Goal: Task Accomplishment & Management: Manage account settings

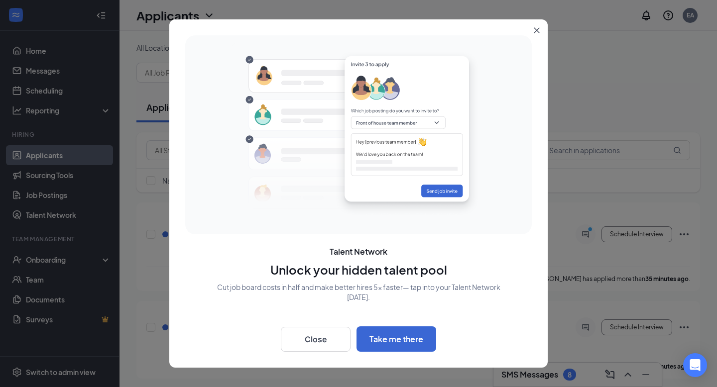
click at [538, 27] on button "Close" at bounding box center [538, 28] width 18 height 18
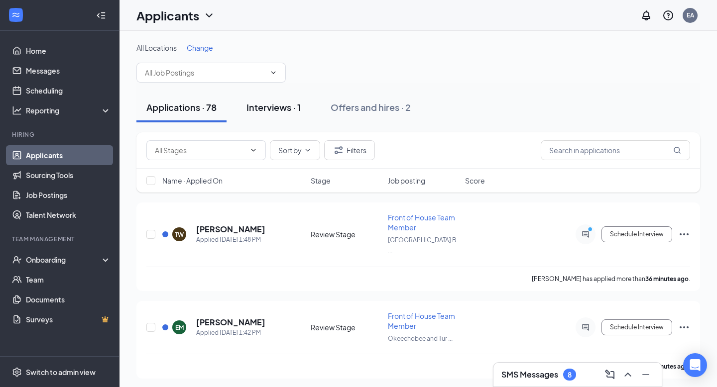
click at [267, 108] on div "Interviews · 1" at bounding box center [273, 107] width 54 height 12
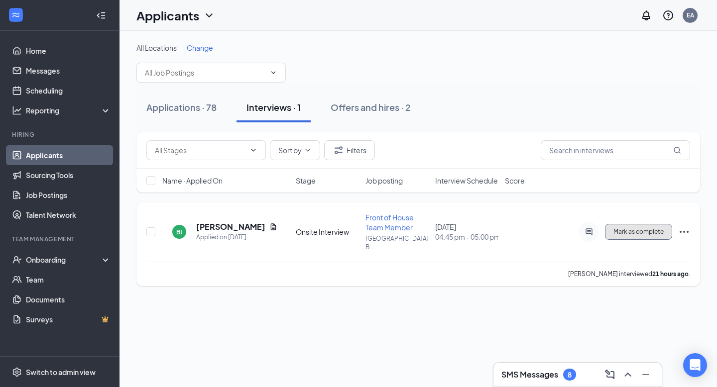
click at [642, 228] on span "Mark as complete" at bounding box center [638, 231] width 50 height 7
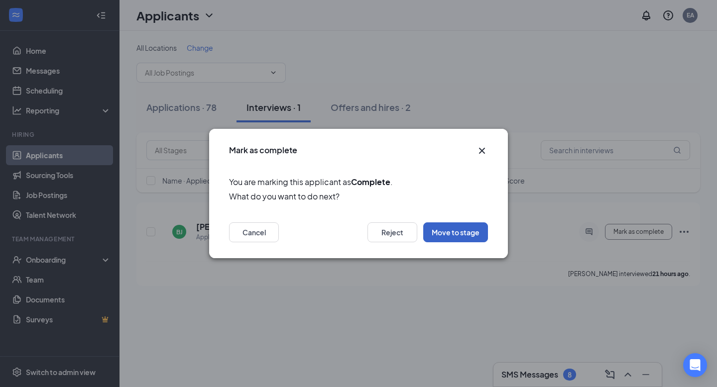
click at [458, 228] on button "Move to stage" at bounding box center [455, 232] width 65 height 20
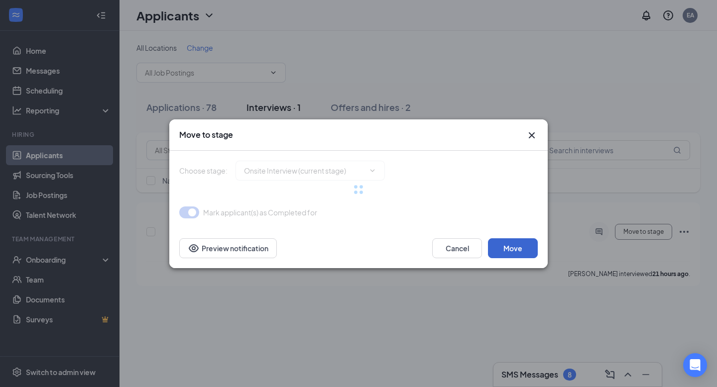
type input "Hiring Complete (final stage)"
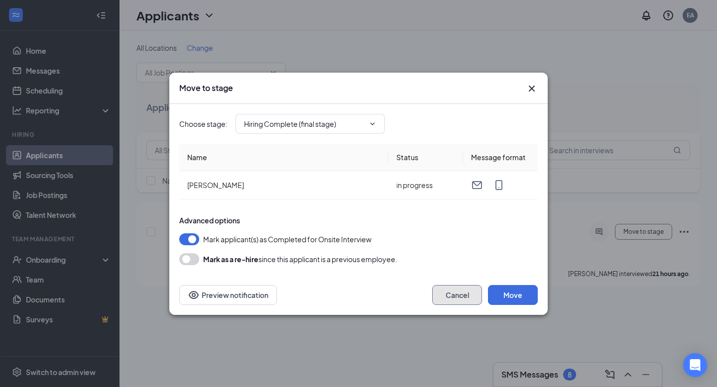
click at [465, 291] on button "Cancel" at bounding box center [457, 295] width 50 height 20
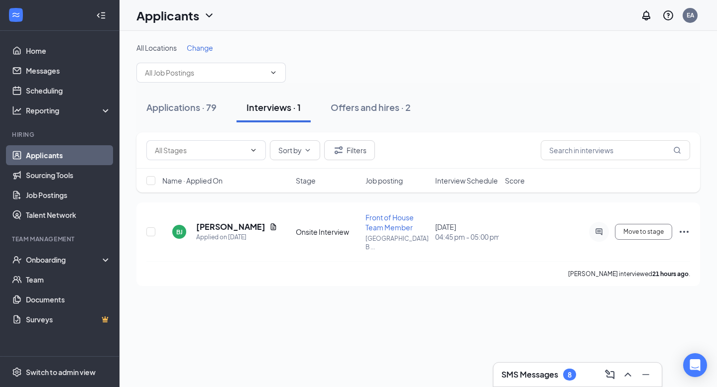
click at [58, 158] on link "Applicants" at bounding box center [68, 155] width 85 height 20
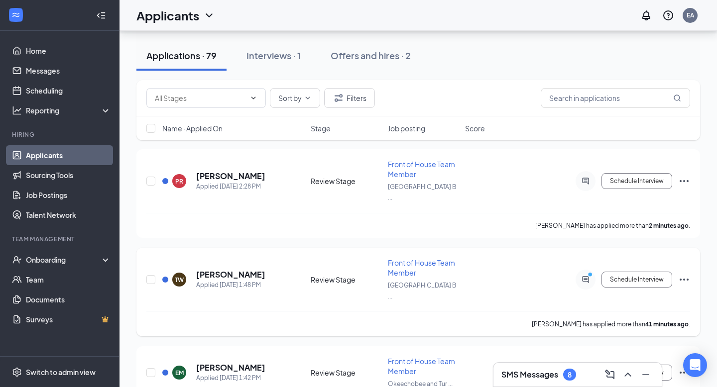
scroll to position [53, 0]
click at [664, 179] on button "Schedule Interview" at bounding box center [636, 182] width 71 height 16
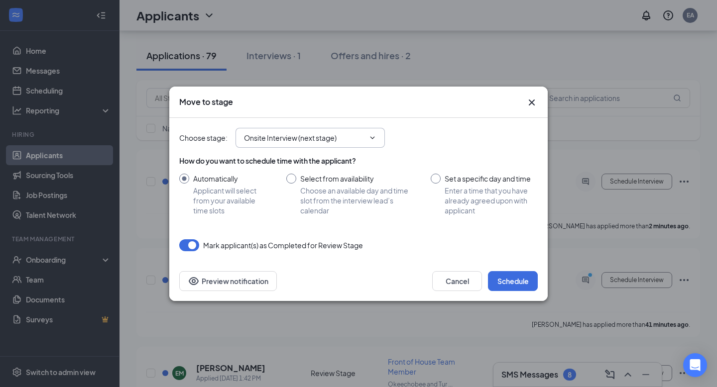
click at [359, 139] on input "Onsite Interview (next stage)" at bounding box center [304, 137] width 120 height 11
click at [498, 110] on div "Move to stage" at bounding box center [358, 102] width 378 height 31
click at [344, 138] on input "Onsite Interview (next stage)" at bounding box center [304, 137] width 120 height 11
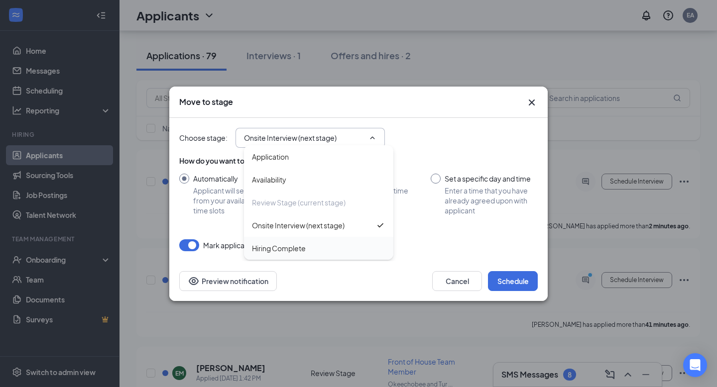
click at [317, 246] on div "Hiring Complete" at bounding box center [318, 248] width 133 height 11
type input "Hiring Complete"
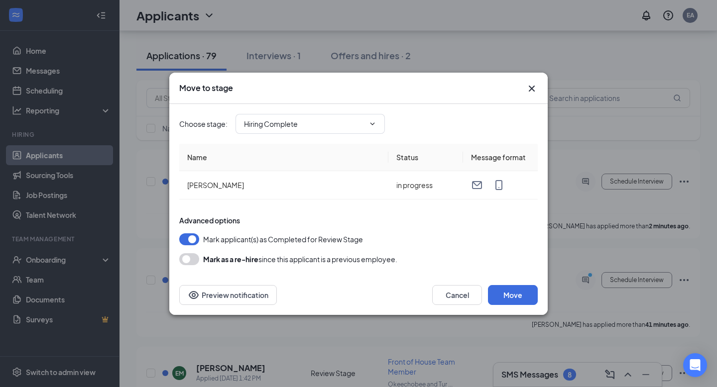
click at [338, 108] on div "Choose stage : Hiring Complete Application Availability Review Stage (current s…" at bounding box center [358, 124] width 358 height 40
click at [338, 122] on input "Hiring Complete" at bounding box center [304, 123] width 120 height 11
click at [519, 260] on div "Mark as a re-hire since this applicant is a previous employee." at bounding box center [358, 259] width 358 height 12
click at [513, 303] on button "Move" at bounding box center [513, 295] width 50 height 20
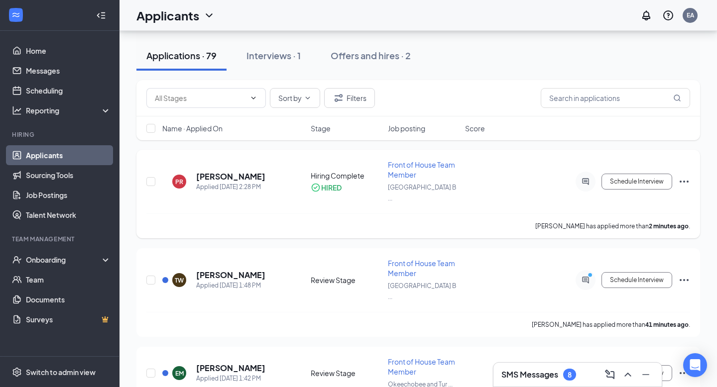
click at [687, 181] on icon "Ellipses" at bounding box center [683, 182] width 9 height 2
click at [55, 259] on div "Onboarding" at bounding box center [64, 260] width 77 height 10
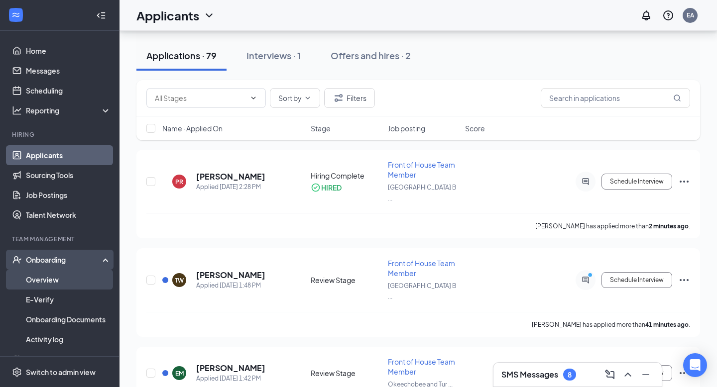
click at [53, 286] on link "Overview" at bounding box center [68, 280] width 85 height 20
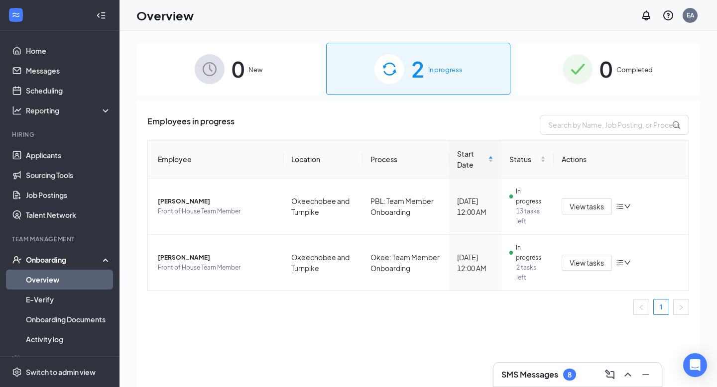
click at [238, 74] on span "0" at bounding box center [237, 69] width 13 height 34
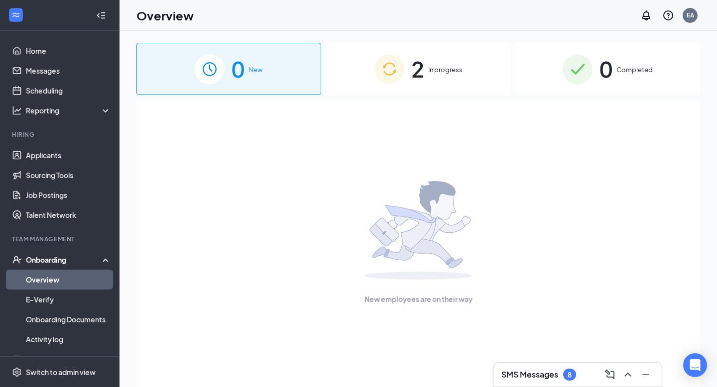
click at [82, 255] on div "Onboarding" at bounding box center [64, 260] width 77 height 10
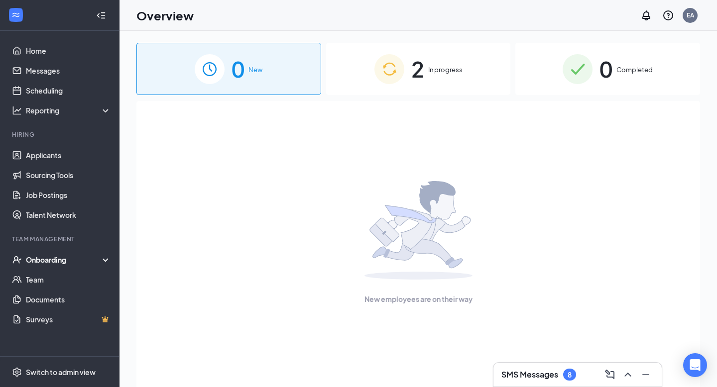
click at [82, 255] on div "Onboarding" at bounding box center [64, 260] width 77 height 10
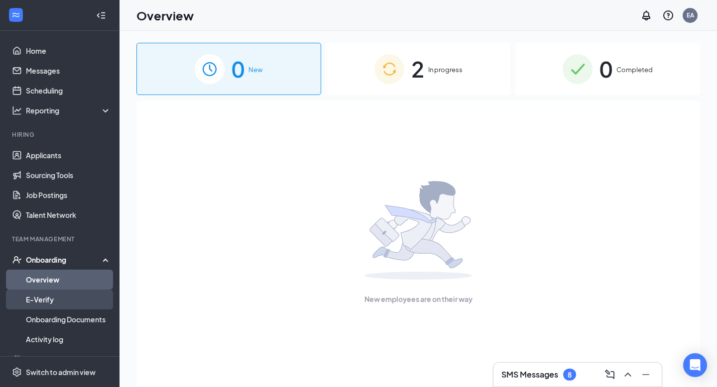
click at [66, 295] on link "E-Verify" at bounding box center [68, 300] width 85 height 20
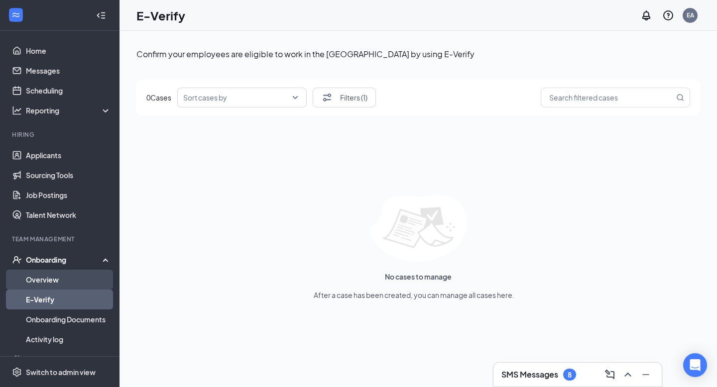
click at [52, 280] on link "Overview" at bounding box center [68, 280] width 85 height 20
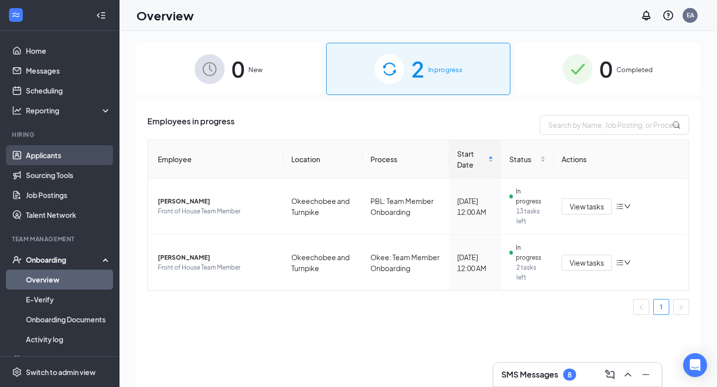
click at [53, 160] on link "Applicants" at bounding box center [68, 155] width 85 height 20
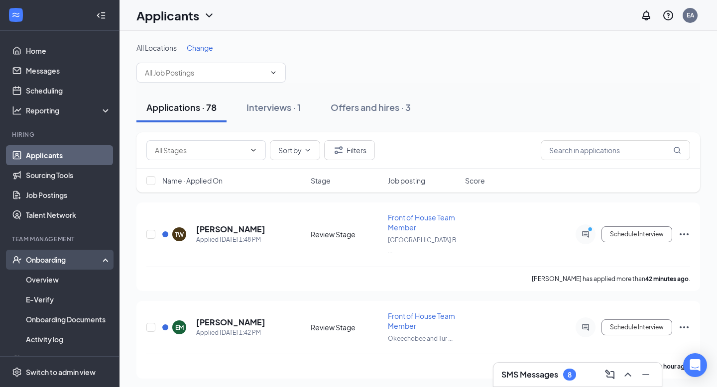
click at [72, 260] on div "Onboarding" at bounding box center [64, 260] width 77 height 10
click at [72, 259] on div "Onboarding" at bounding box center [64, 260] width 77 height 10
click at [45, 283] on link "Overview" at bounding box center [68, 280] width 85 height 20
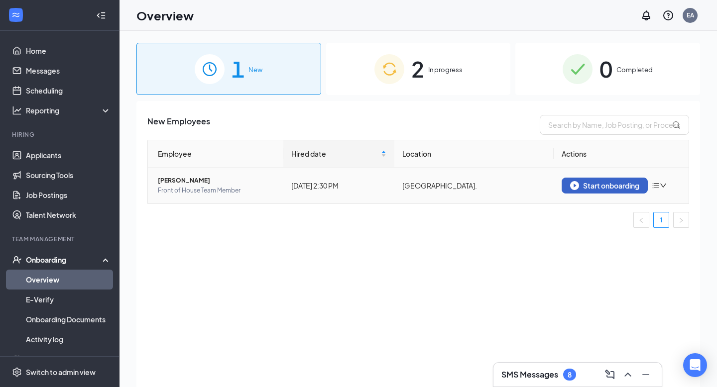
click at [611, 187] on div "Start onboarding" at bounding box center [604, 185] width 69 height 9
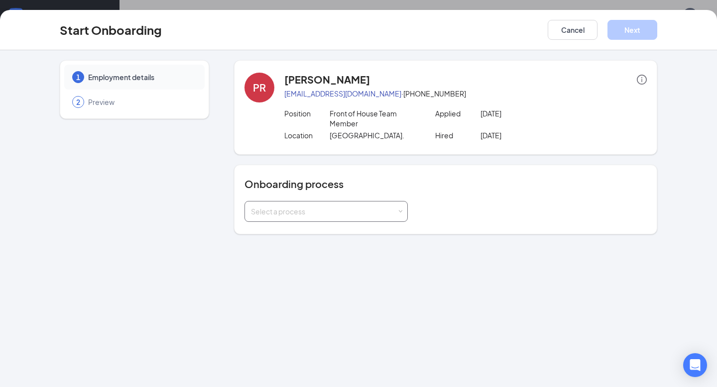
click at [381, 206] on div "Select a process" at bounding box center [326, 212] width 150 height 20
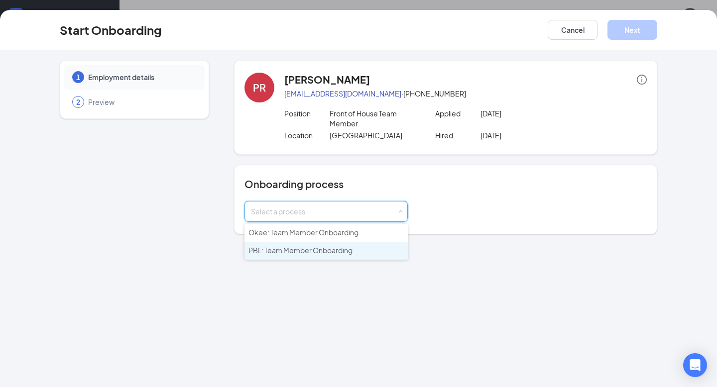
click at [353, 247] on li "PBL: Team Member Onboarding" at bounding box center [325, 251] width 163 height 18
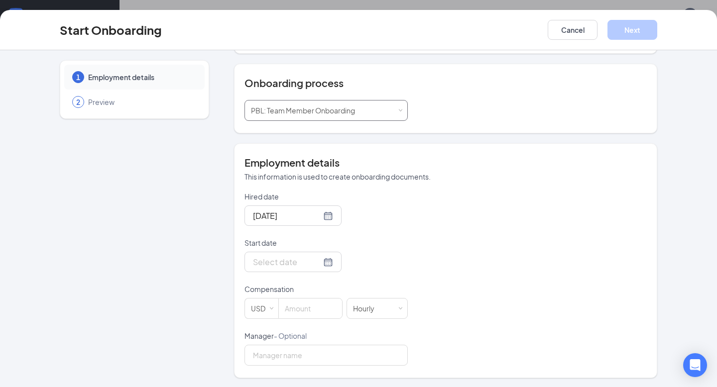
scroll to position [102, 0]
click at [312, 255] on div at bounding box center [293, 261] width 80 height 12
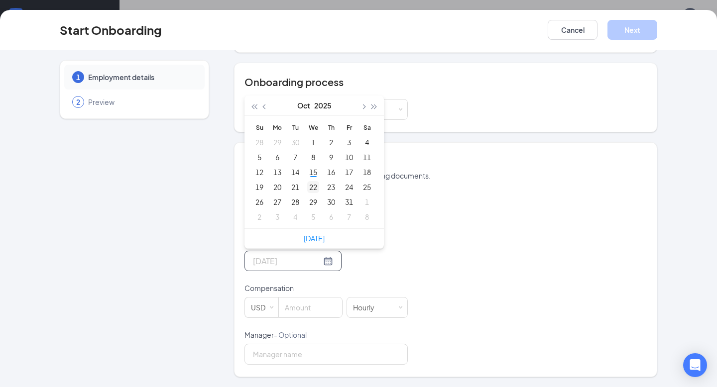
type input "[DATE]"
click at [313, 187] on div "22" at bounding box center [313, 187] width 12 height 12
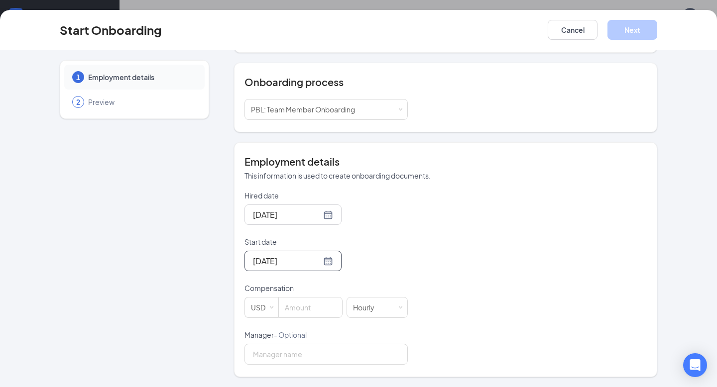
click at [406, 251] on div "[DATE]" at bounding box center [325, 261] width 163 height 20
click at [313, 312] on input at bounding box center [310, 308] width 63 height 20
type input "14"
click at [541, 313] on div "Hired date [DATE] Start date [DATE] [DATE] Su Mo Tu We Th Fr Sa 28 29 30 1 2 3 …" at bounding box center [445, 278] width 402 height 174
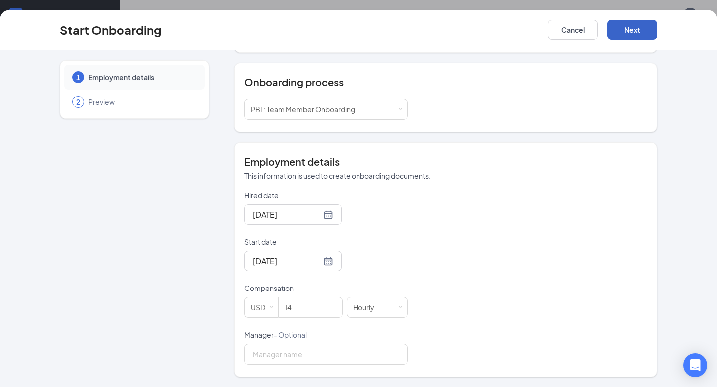
click at [642, 30] on button "Next" at bounding box center [632, 30] width 50 height 20
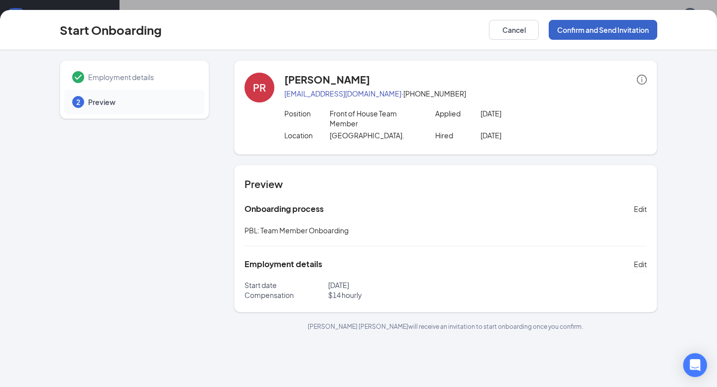
click at [616, 33] on button "Confirm and Send Invitation" at bounding box center [602, 30] width 108 height 20
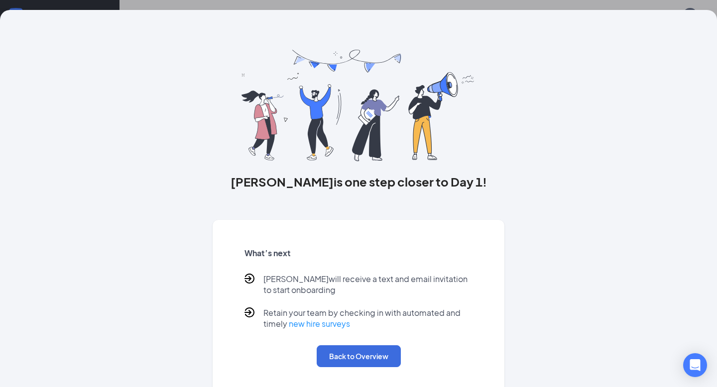
scroll to position [8, 0]
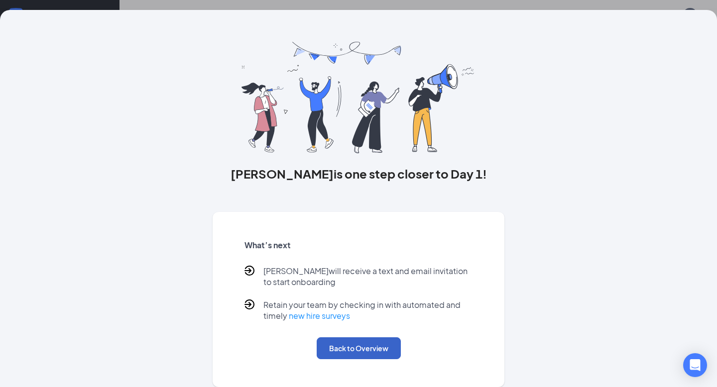
click at [357, 356] on button "Back to Overview" at bounding box center [359, 348] width 84 height 22
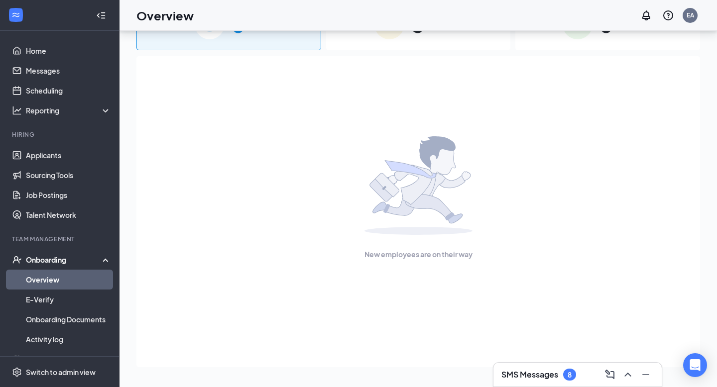
scroll to position [0, 0]
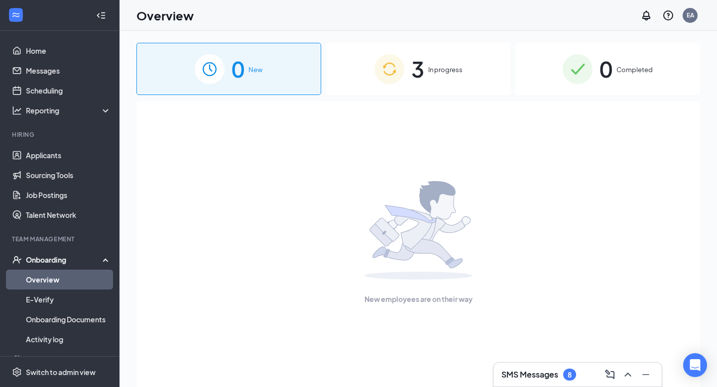
click at [409, 71] on div "3 In progress" at bounding box center [418, 69] width 185 height 52
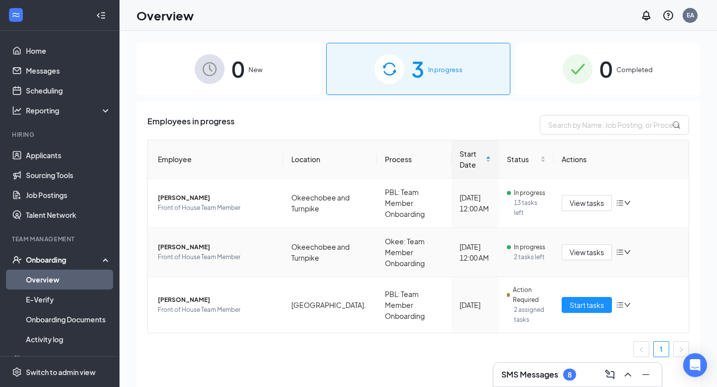
scroll to position [45, 0]
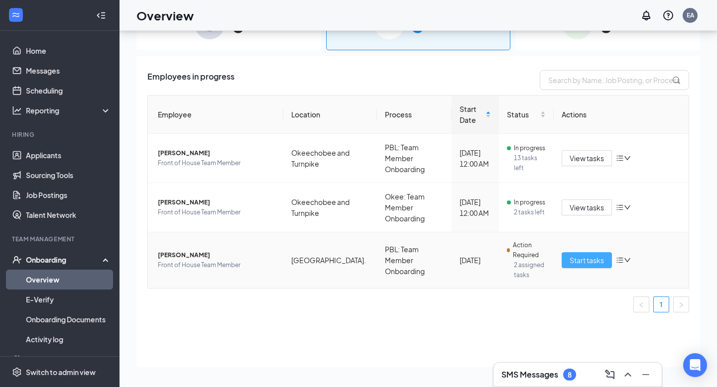
click at [596, 255] on span "Start tasks" at bounding box center [586, 260] width 34 height 11
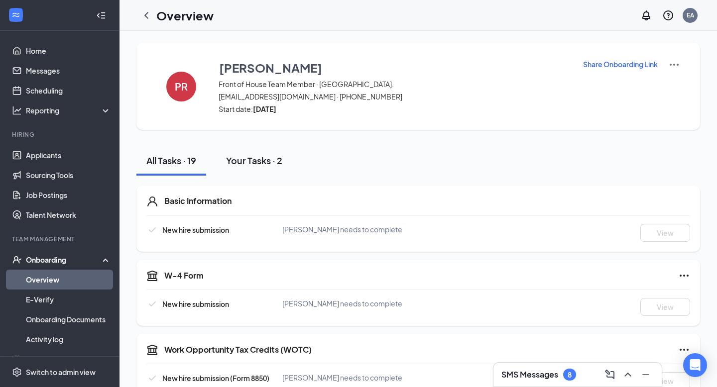
click at [267, 159] on div "Your Tasks · 2" at bounding box center [254, 160] width 56 height 12
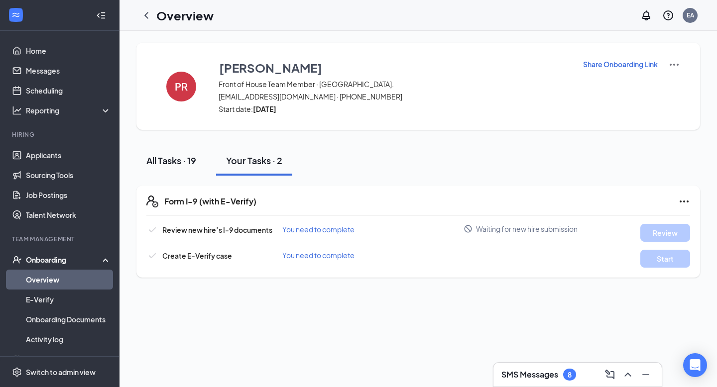
click at [177, 165] on div "All Tasks · 19" at bounding box center [171, 160] width 50 height 12
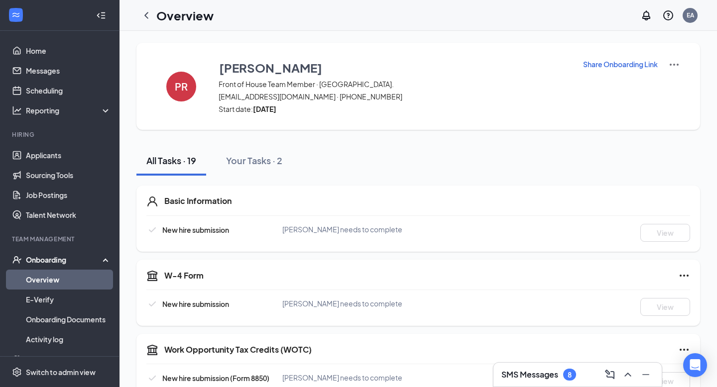
click at [525, 371] on h3 "SMS Messages" at bounding box center [529, 374] width 57 height 11
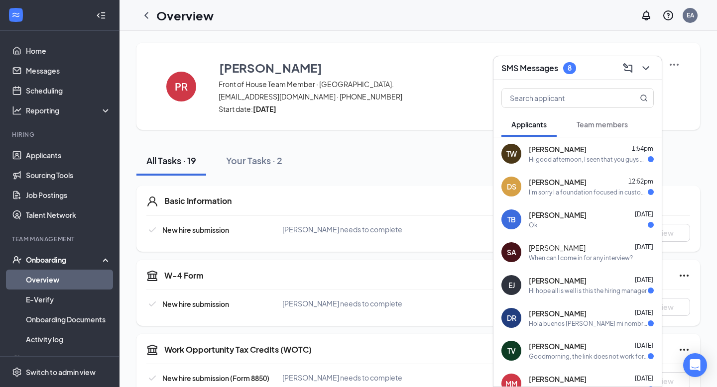
click at [553, 161] on div "Hi good afternoon, I seen that you guys were hiring and was wondering if you co…" at bounding box center [587, 159] width 119 height 8
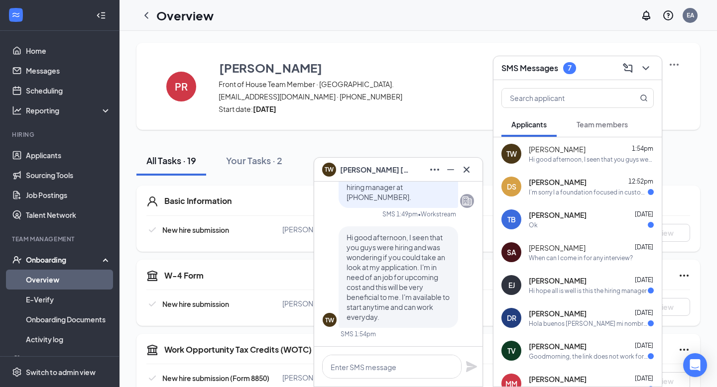
scroll to position [37, 0]
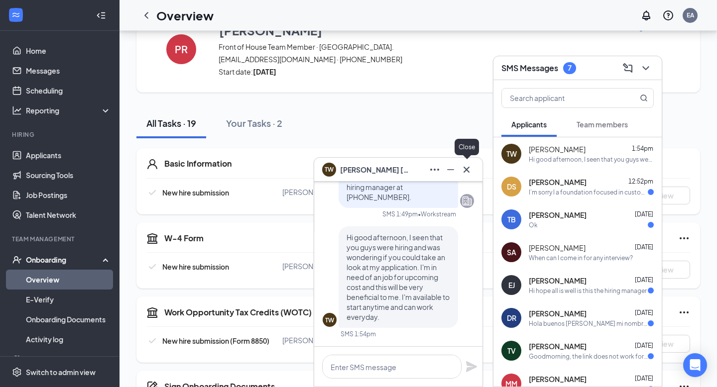
click at [469, 169] on icon "Cross" at bounding box center [466, 170] width 12 height 12
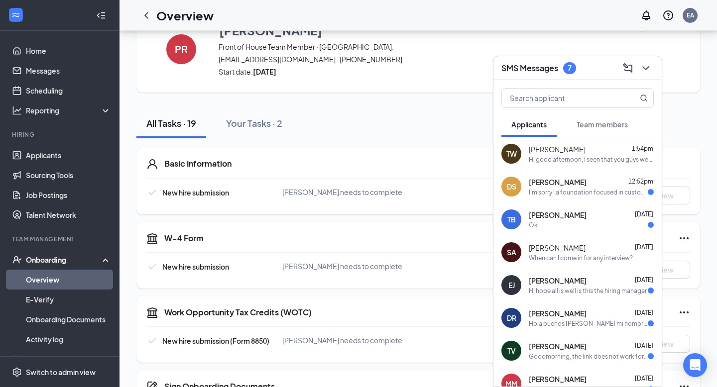
scroll to position [0, 0]
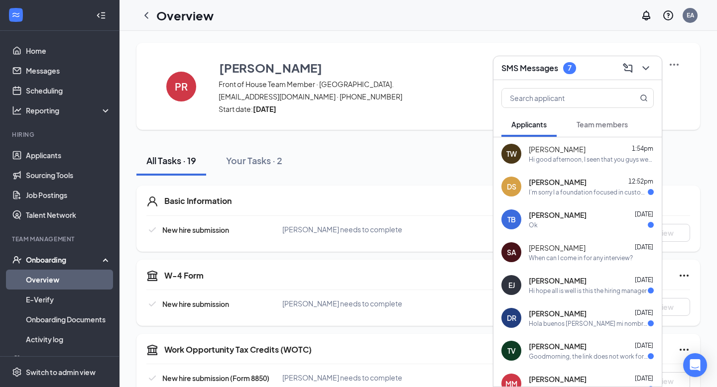
click at [586, 184] on span "[PERSON_NAME]" at bounding box center [557, 182] width 58 height 10
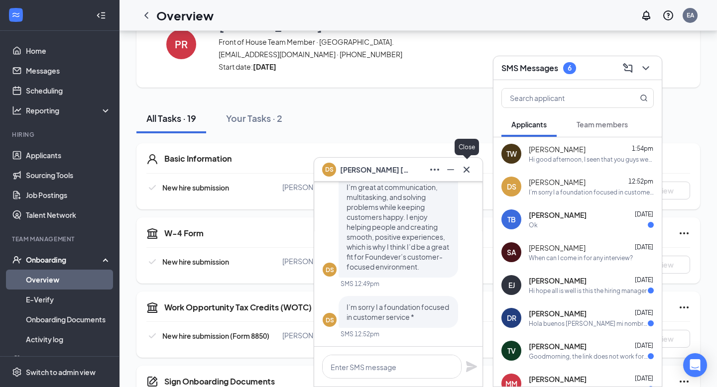
click at [465, 169] on icon "Cross" at bounding box center [466, 169] width 6 height 6
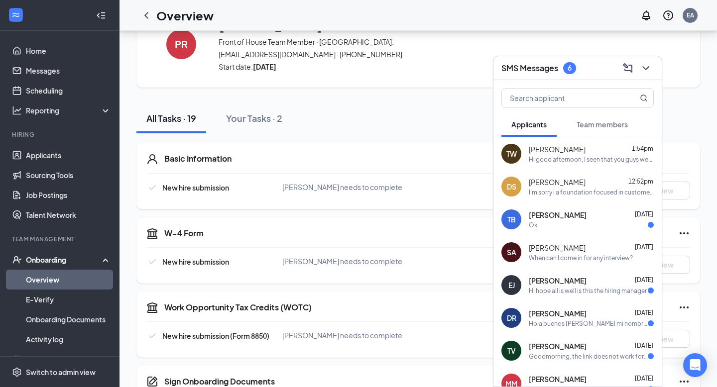
click at [589, 224] on div "Ok" at bounding box center [590, 225] width 125 height 8
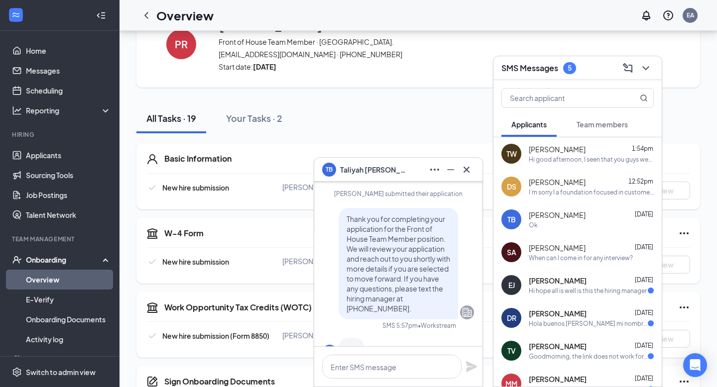
scroll to position [-32, 0]
click at [699, 117] on div "All Tasks · 19 Your Tasks · 2" at bounding box center [417, 119] width 563 height 30
click at [466, 165] on icon "Cross" at bounding box center [466, 170] width 12 height 12
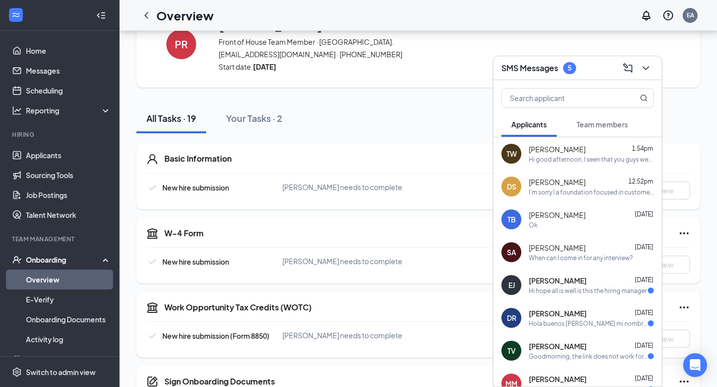
scroll to position [0, 0]
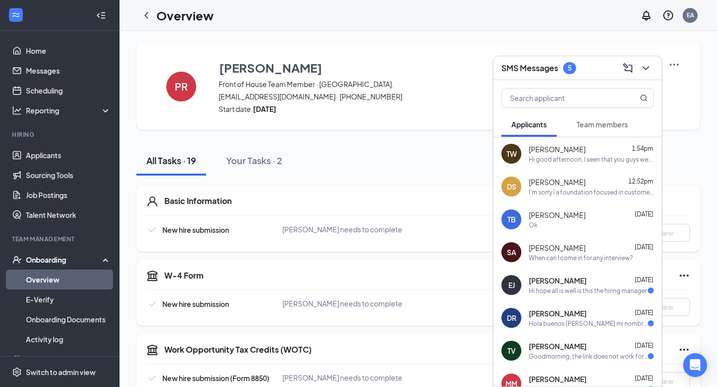
click at [577, 284] on div "[PERSON_NAME] [DATE]" at bounding box center [590, 281] width 125 height 10
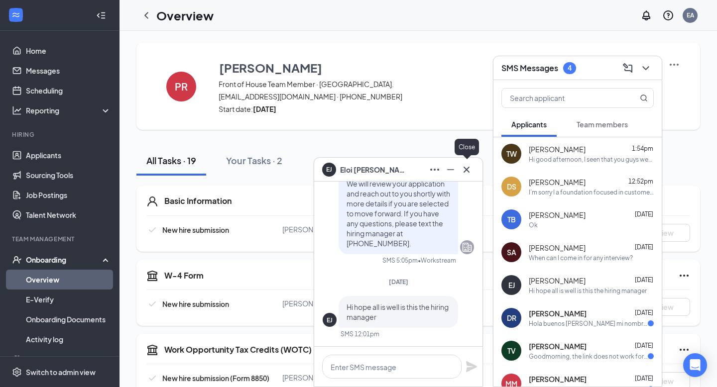
click at [465, 168] on icon "Cross" at bounding box center [466, 169] width 6 height 6
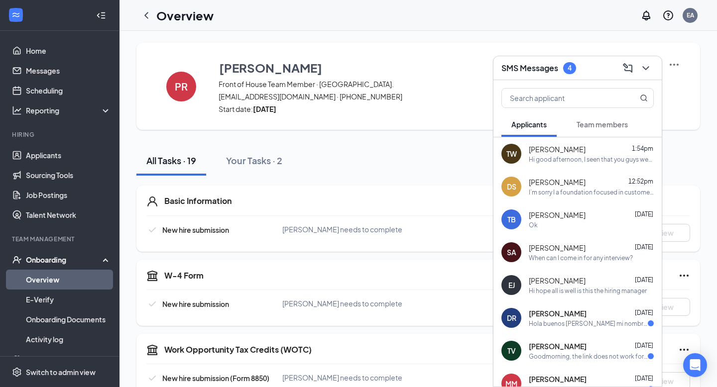
scroll to position [63, 0]
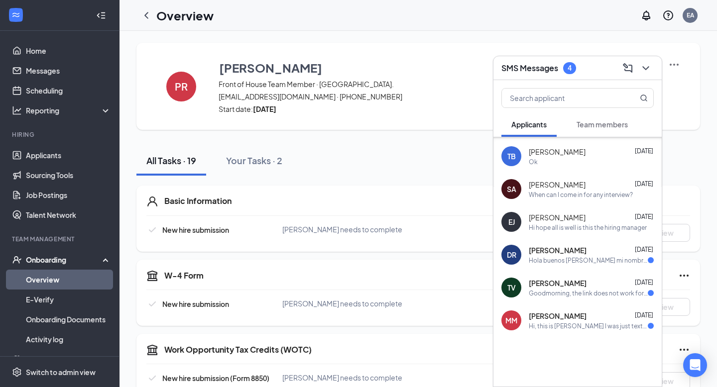
click at [588, 256] on div "Hola buenos [PERSON_NAME] mi nombre es [PERSON_NAME] acabo de llenar una solici…" at bounding box center [587, 260] width 119 height 8
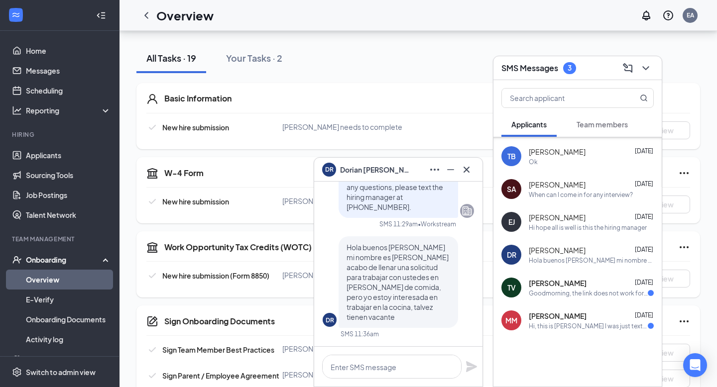
scroll to position [136, 0]
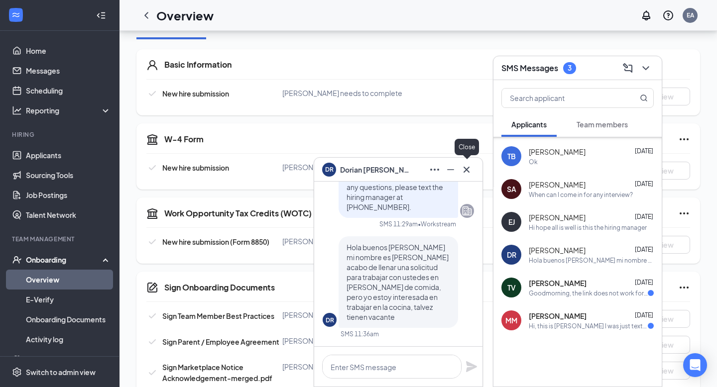
click at [463, 171] on icon "Cross" at bounding box center [466, 170] width 12 height 12
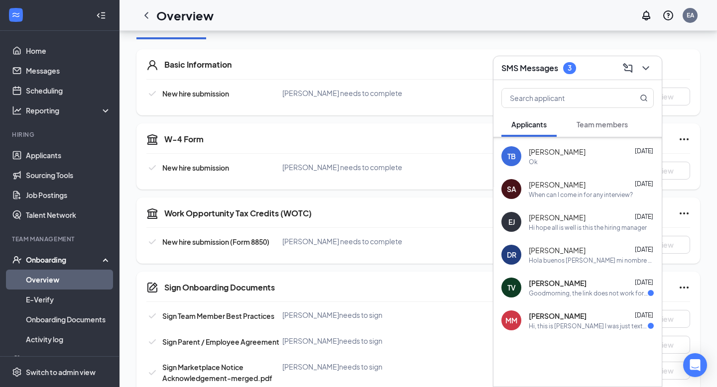
click at [569, 285] on span "[PERSON_NAME]" at bounding box center [557, 283] width 58 height 10
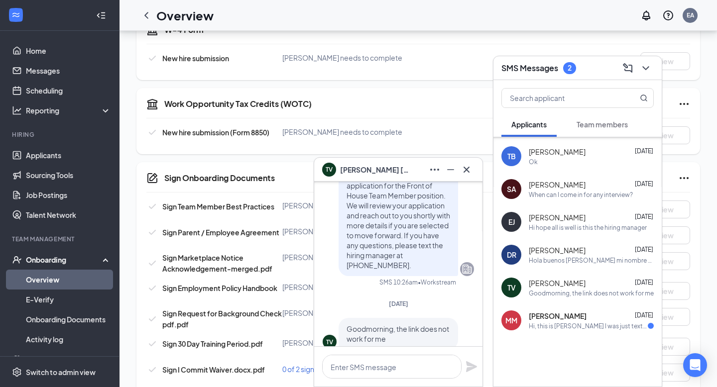
scroll to position [0, 0]
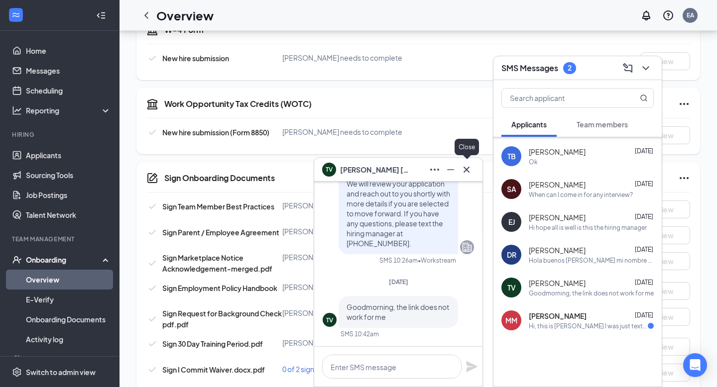
click at [462, 171] on icon "Cross" at bounding box center [466, 170] width 12 height 12
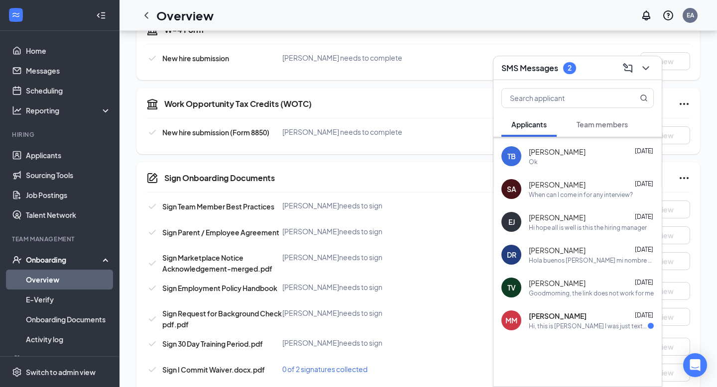
click at [567, 323] on div "Hi, this is [PERSON_NAME] I was just texting because I had a link sent to my em…" at bounding box center [587, 326] width 119 height 8
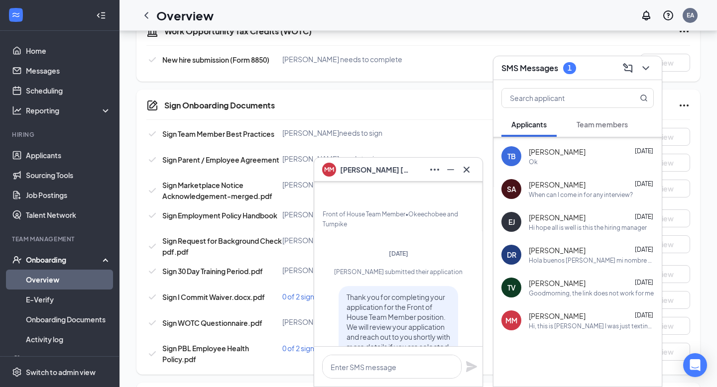
scroll to position [-212, 0]
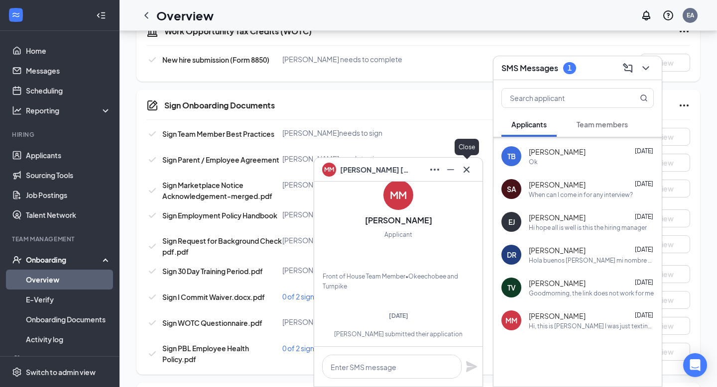
click at [465, 169] on icon "Cross" at bounding box center [466, 170] width 12 height 12
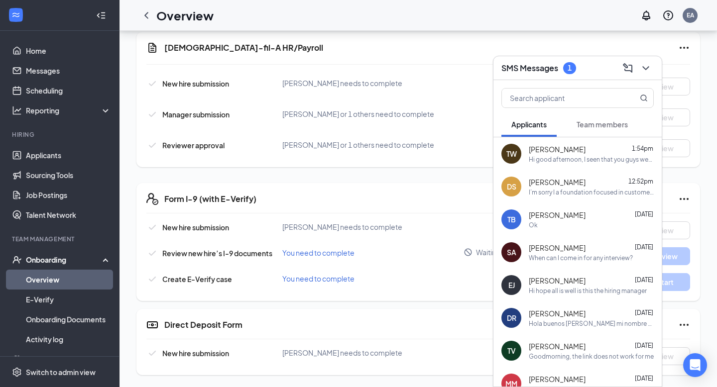
scroll to position [63, 0]
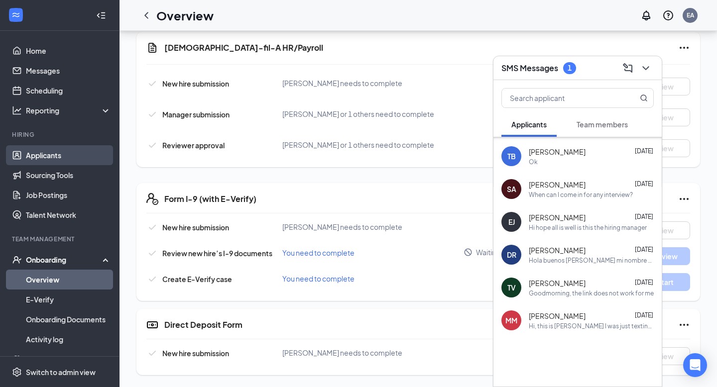
click at [50, 156] on link "Applicants" at bounding box center [68, 155] width 85 height 20
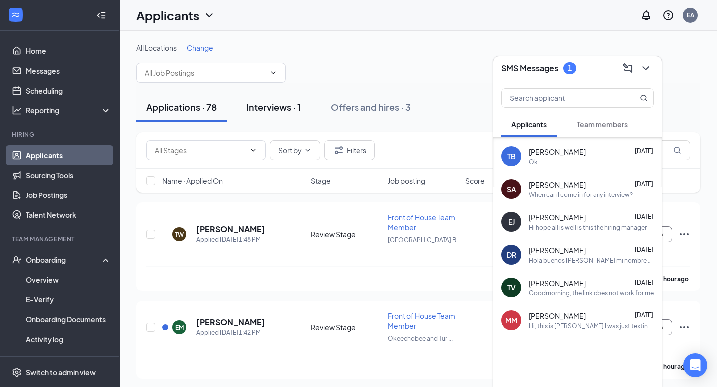
click at [280, 111] on div "Interviews · 1" at bounding box center [273, 107] width 54 height 12
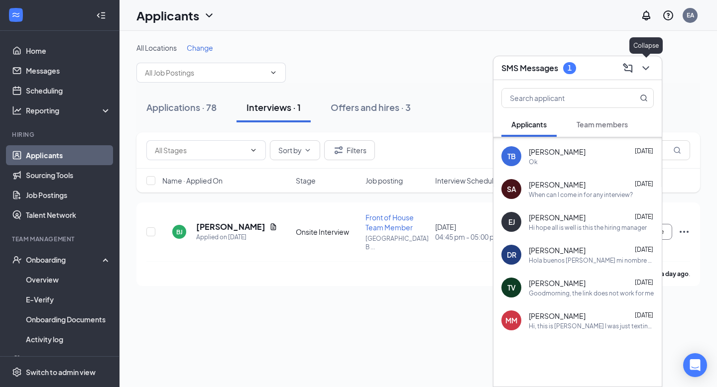
click at [648, 71] on icon "ChevronDown" at bounding box center [645, 68] width 12 height 12
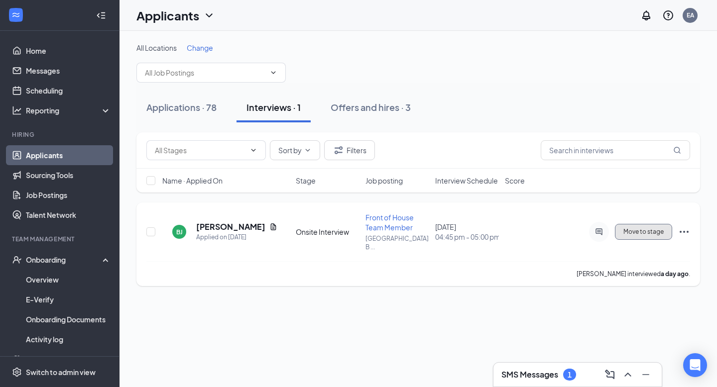
click at [648, 228] on span "Move to stage" at bounding box center [643, 231] width 40 height 7
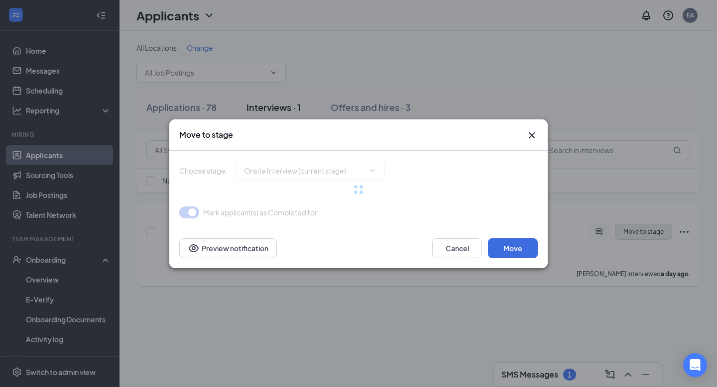
type input "Hiring Complete (final stage)"
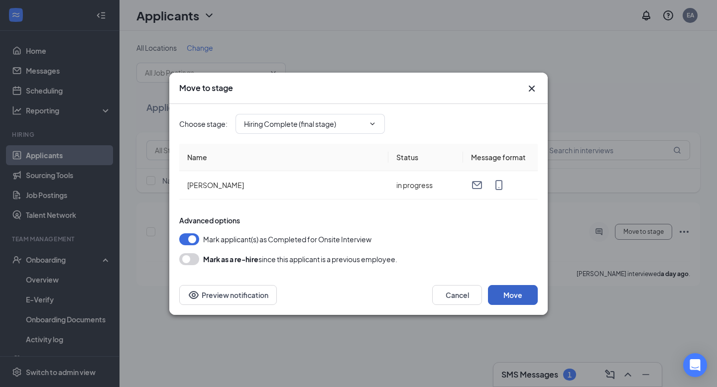
click at [513, 292] on button "Move" at bounding box center [513, 295] width 50 height 20
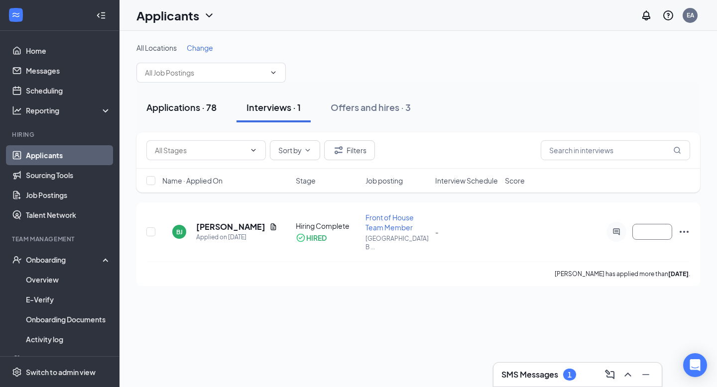
click at [202, 107] on div "Applications · 78" at bounding box center [181, 107] width 70 height 12
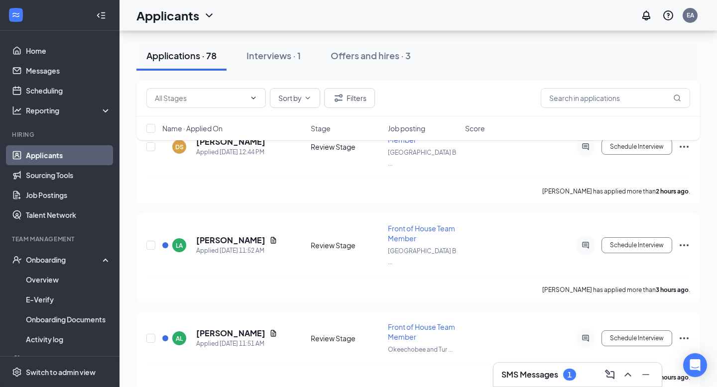
scroll to position [377, 0]
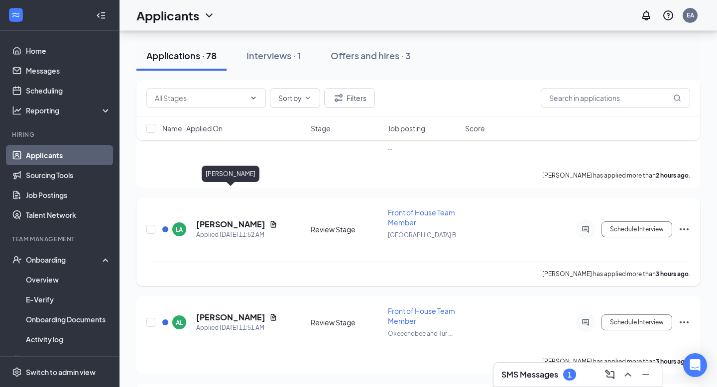
click at [227, 219] on h5 "[PERSON_NAME]" at bounding box center [230, 224] width 69 height 11
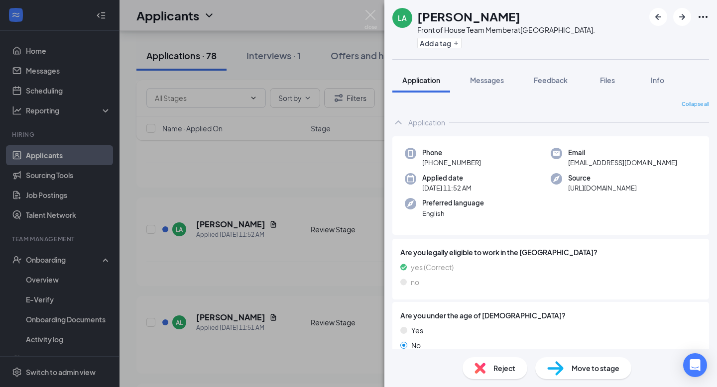
click at [334, 264] on div "LA [PERSON_NAME] Front of House Team Member at [GEOGRAPHIC_DATA]. Add a tag App…" at bounding box center [358, 193] width 717 height 387
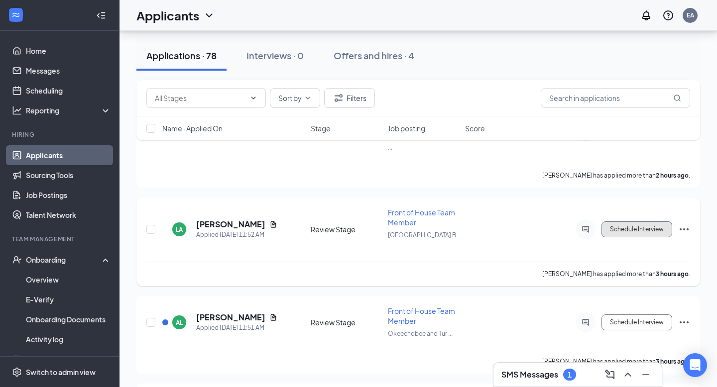
click at [645, 221] on button "Schedule Interview" at bounding box center [636, 229] width 71 height 16
type input "Onsite Interview (next stage)"
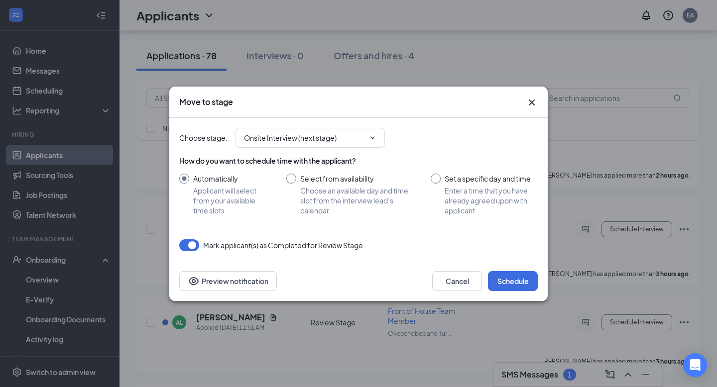
click at [294, 180] on input "Select from availability Choose an available day and time slot from the intervi…" at bounding box center [348, 195] width 124 height 42
radio input "true"
radio input "false"
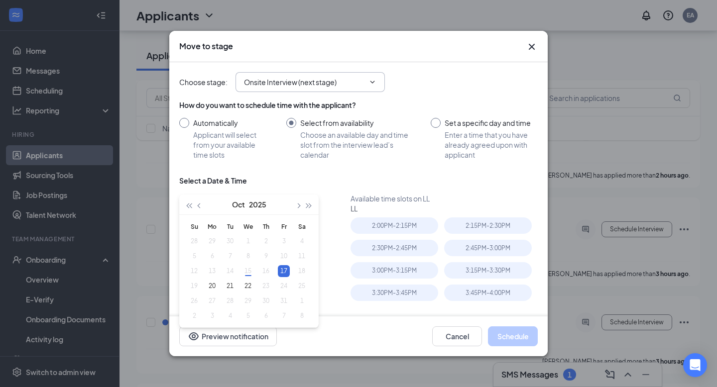
click at [322, 86] on input "Onsite Interview (next stage)" at bounding box center [304, 82] width 120 height 11
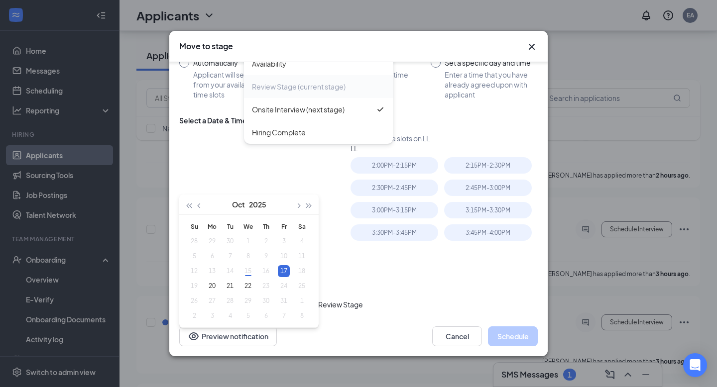
scroll to position [64, 0]
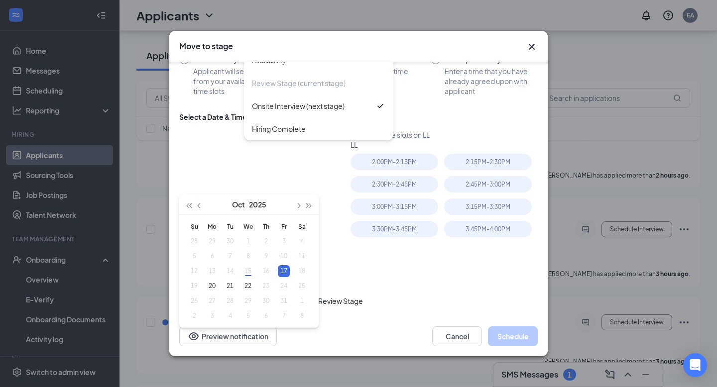
click at [444, 122] on div "Select a Date & Time" at bounding box center [358, 121] width 358 height 18
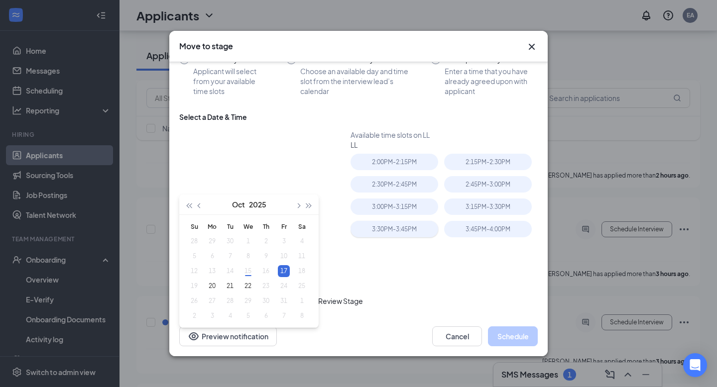
scroll to position [0, 0]
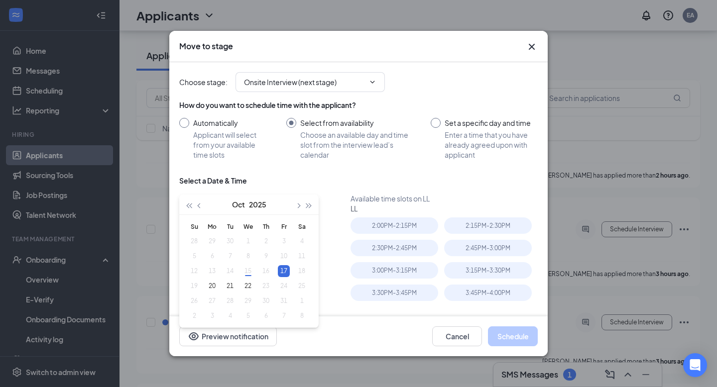
click at [451, 117] on div "How do you want to schedule time with the applicant? Automatically Applicant wi…" at bounding box center [358, 130] width 358 height 60
click at [443, 125] on input "Set a specific day and time Enter a time that you have already agreed upon with…" at bounding box center [483, 139] width 107 height 42
radio input "true"
radio input "false"
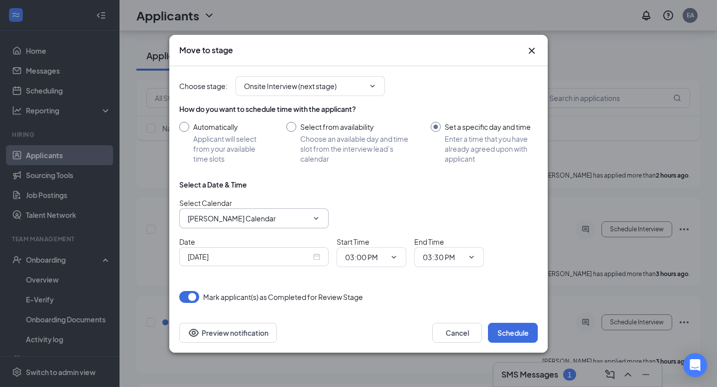
click at [302, 216] on input "[PERSON_NAME] Calendar" at bounding box center [248, 218] width 120 height 11
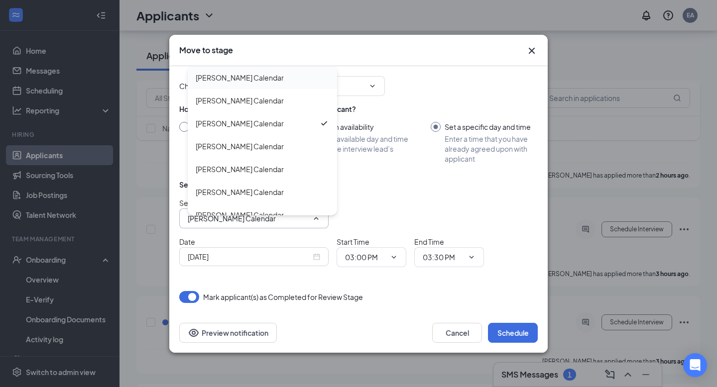
click at [263, 80] on div "[PERSON_NAME] Calendar" at bounding box center [240, 77] width 88 height 11
type input "[PERSON_NAME] Calendar"
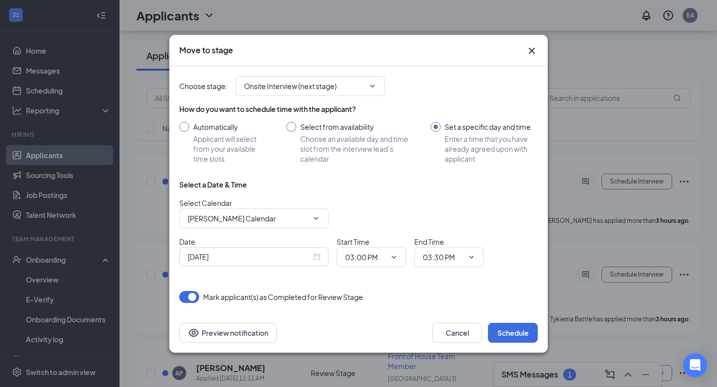
scroll to position [523, 0]
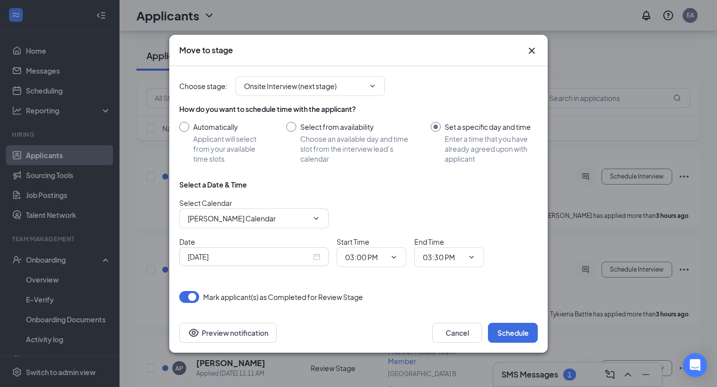
click at [299, 122] on input "Select from availability Choose an available day and time slot from the intervi…" at bounding box center [348, 143] width 124 height 42
radio input "true"
radio input "false"
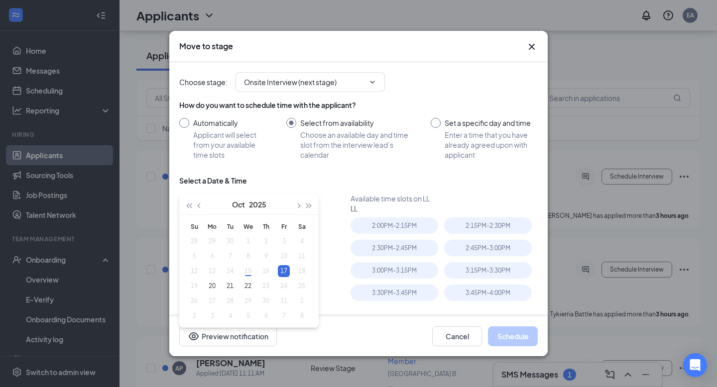
click at [365, 162] on div "How do you want to schedule time with the applicant? Automatically Applicant wi…" at bounding box center [358, 134] width 358 height 68
click at [380, 188] on div "Select a Date & Time" at bounding box center [358, 185] width 358 height 18
click at [244, 174] on div "How do you want to schedule time with the applicant? Automatically Applicant wi…" at bounding box center [358, 219] width 358 height 247
click at [231, 288] on div "21" at bounding box center [230, 286] width 12 height 12
type input "[DATE]"
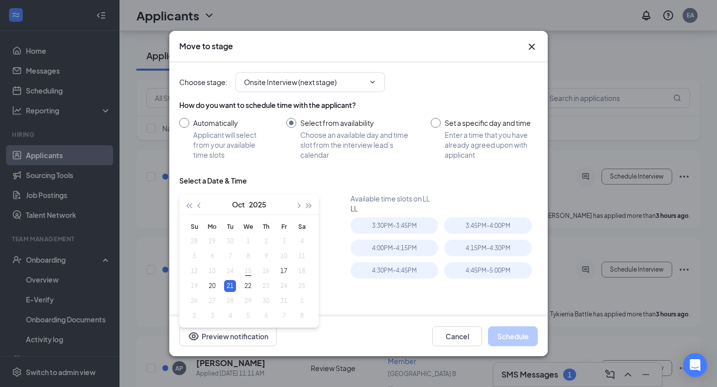
click at [419, 305] on div "Available time slots on LL LL 3:30PM - 3:45PM 3:45PM - 4:00PM 4:00PM - 4:15PM 4…" at bounding box center [443, 268] width 187 height 149
click at [409, 225] on div "3:30PM - 3:45PM" at bounding box center [394, 225] width 88 height 16
click at [346, 278] on div "[DATE] Available time slots on LL LL 3:30PM - 3:45PM 3:45PM - 4:00PM 4:00PM - 4…" at bounding box center [358, 268] width 358 height 149
click at [441, 121] on input "Set a specific day and time Enter a time that you have already agreed upon with…" at bounding box center [483, 139] width 107 height 42
radio input "true"
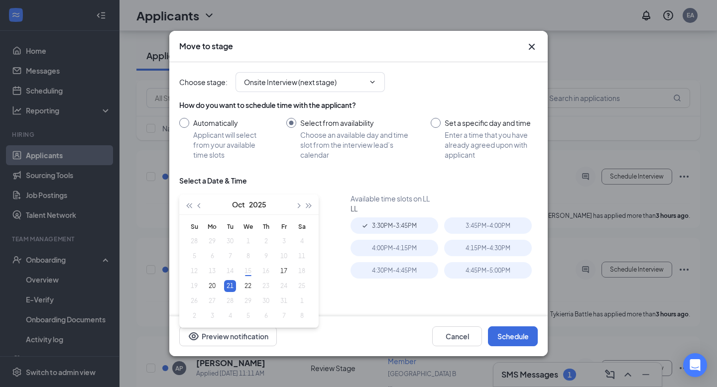
radio input "false"
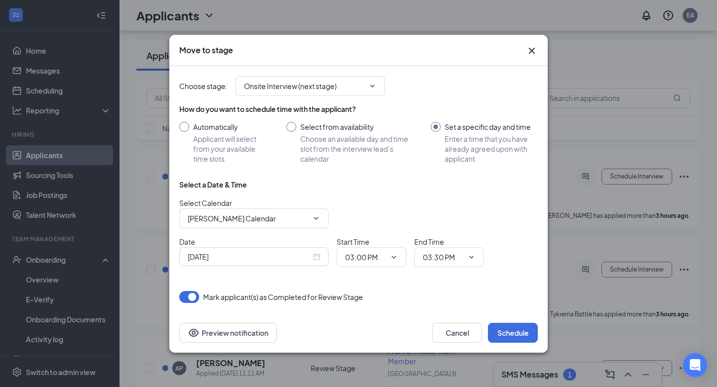
click at [212, 125] on input "Automatically Applicant will select from your available time slots" at bounding box center [222, 143] width 87 height 42
radio input "true"
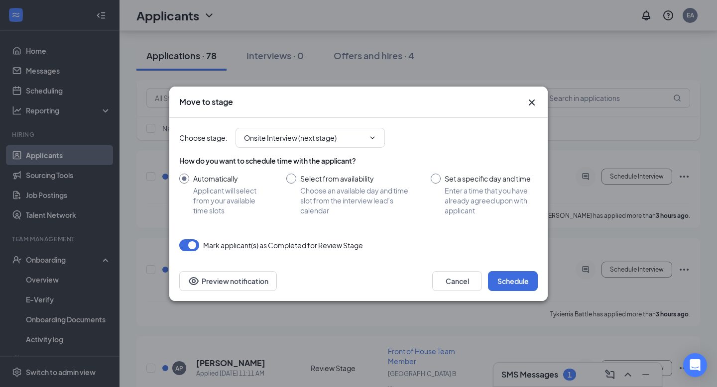
click at [465, 179] on input "Set a specific day and time Enter a time that you have already agreed upon with…" at bounding box center [483, 195] width 107 height 42
radio input "true"
radio input "false"
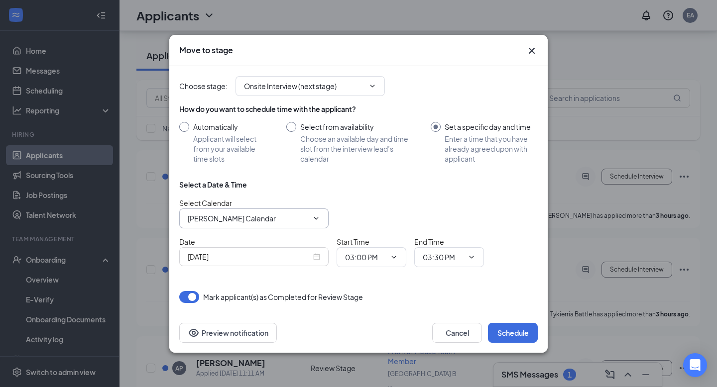
click at [281, 221] on input "[PERSON_NAME] Calendar" at bounding box center [248, 218] width 120 height 11
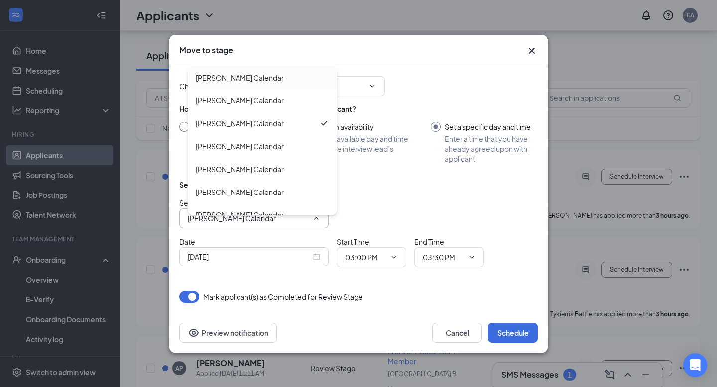
click at [267, 77] on div "[PERSON_NAME] Calendar" at bounding box center [240, 77] width 88 height 11
type input "[PERSON_NAME] Calendar"
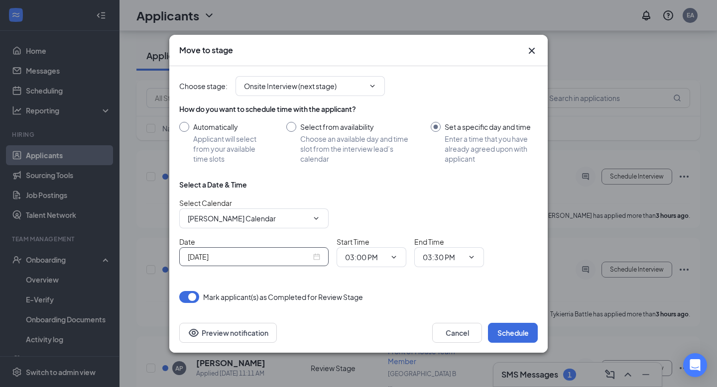
click at [313, 257] on div "[DATE]" at bounding box center [254, 256] width 132 height 11
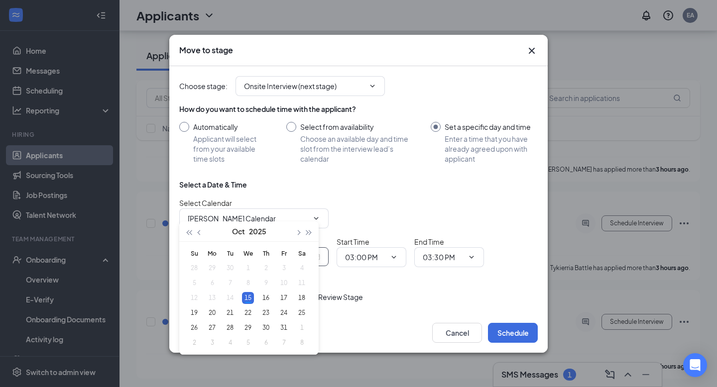
scroll to position [568, 0]
type input "[DATE]"
click at [231, 315] on div "21" at bounding box center [230, 314] width 12 height 12
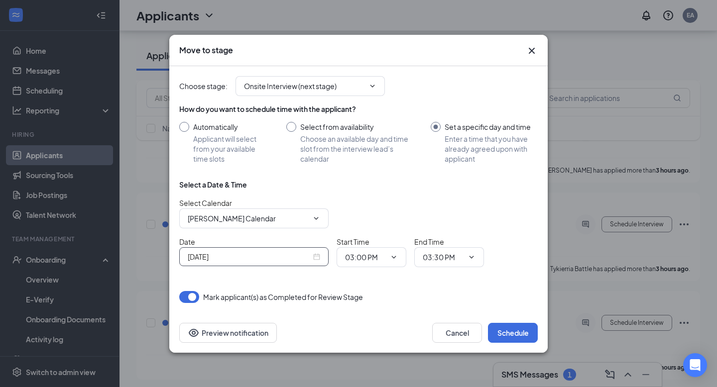
click at [432, 290] on div "Choose stage : Onsite Interview (next stage) Application Availability Review St…" at bounding box center [358, 184] width 358 height 237
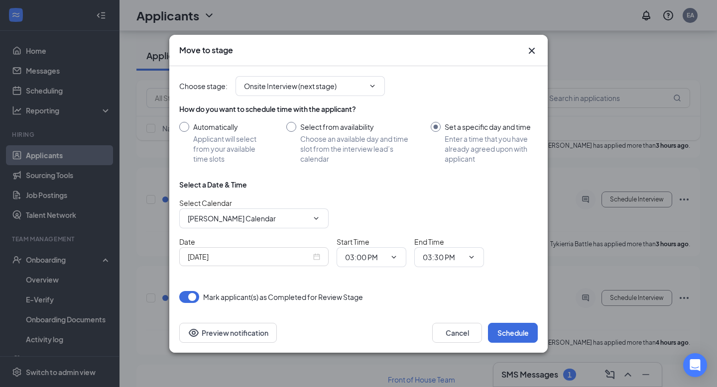
scroll to position [590, 0]
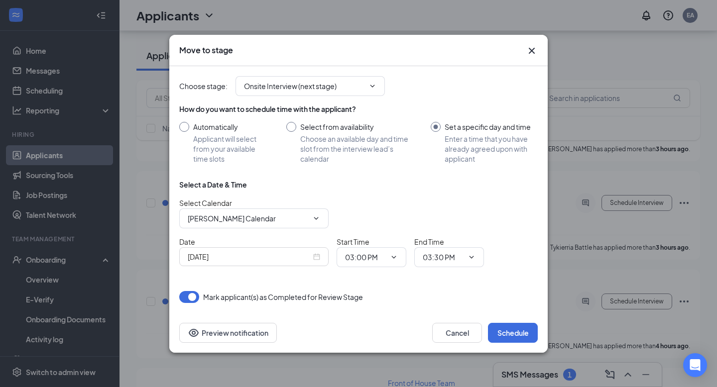
click at [532, 51] on icon "Cross" at bounding box center [531, 50] width 6 height 6
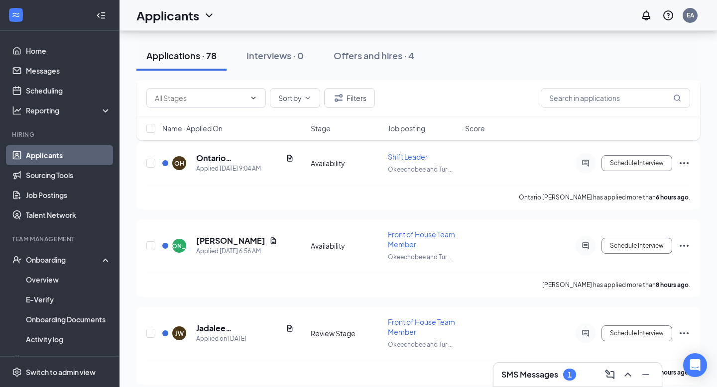
scroll to position [1102, 0]
click at [297, 53] on div "Interviews · 0" at bounding box center [274, 55] width 57 height 12
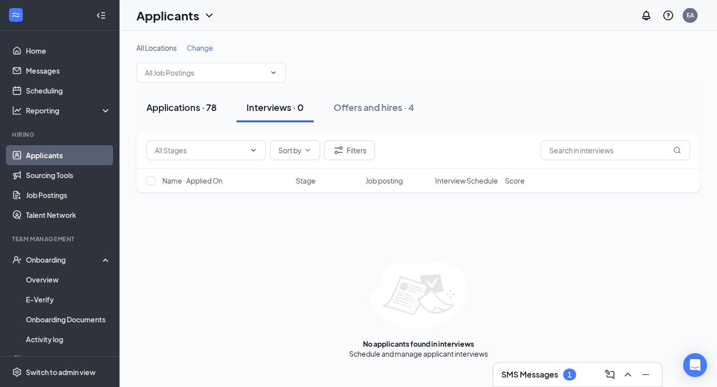
click at [200, 114] on button "Applications · 78" at bounding box center [181, 108] width 90 height 30
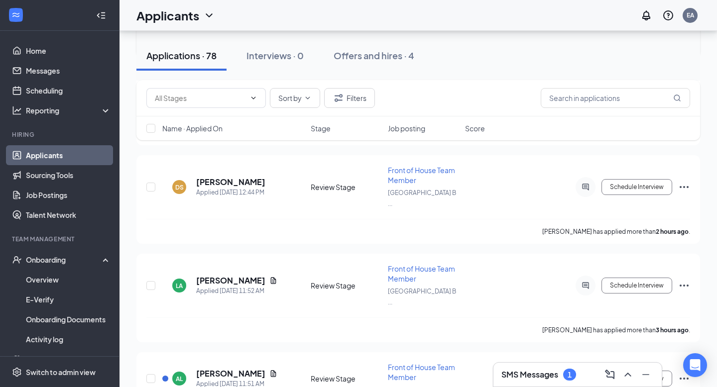
scroll to position [332, 0]
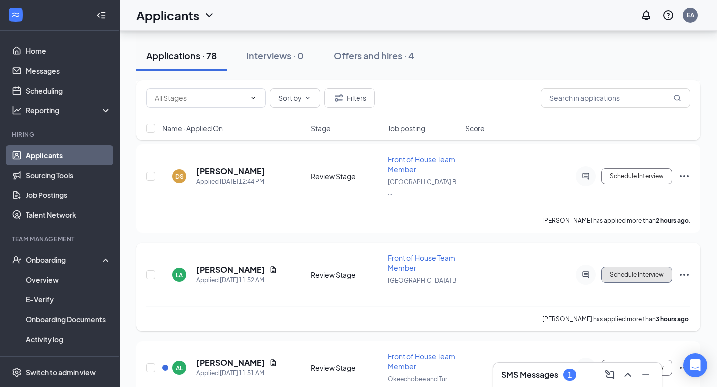
click at [649, 267] on button "Schedule Interview" at bounding box center [636, 275] width 71 height 16
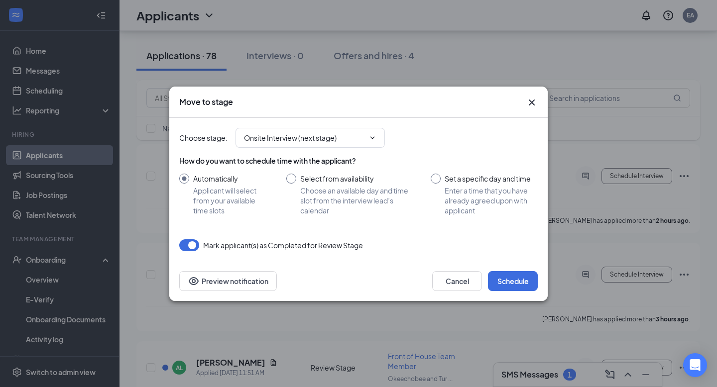
click at [451, 179] on input "Set a specific day and time Enter a time that you have already agreed upon with…" at bounding box center [483, 195] width 107 height 42
radio input "true"
radio input "false"
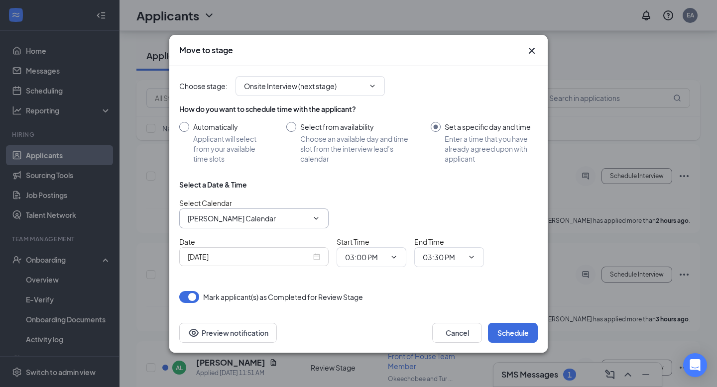
click at [302, 222] on input "[PERSON_NAME] Calendar" at bounding box center [248, 218] width 120 height 11
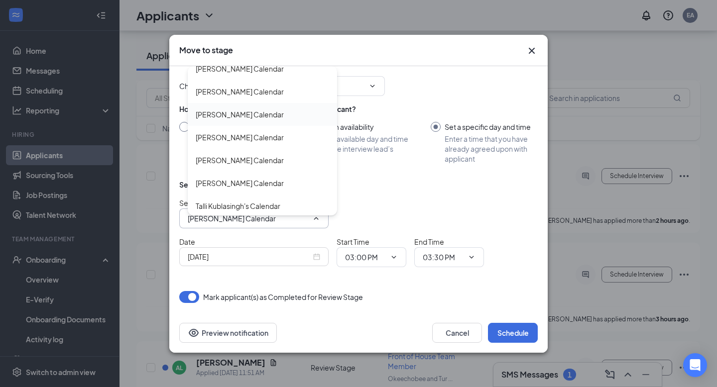
scroll to position [77, 0]
click at [251, 163] on div "[PERSON_NAME] Calendar" at bounding box center [240, 160] width 88 height 11
type input "[PERSON_NAME] Calendar"
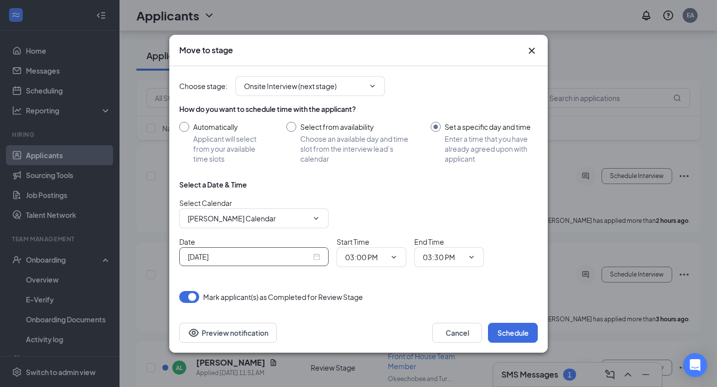
click at [308, 259] on input "[DATE]" at bounding box center [249, 256] width 123 height 11
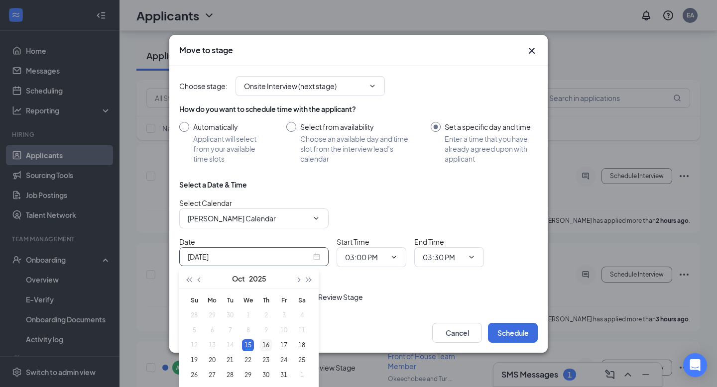
type input "[DATE]"
click at [263, 341] on div "16" at bounding box center [266, 345] width 12 height 12
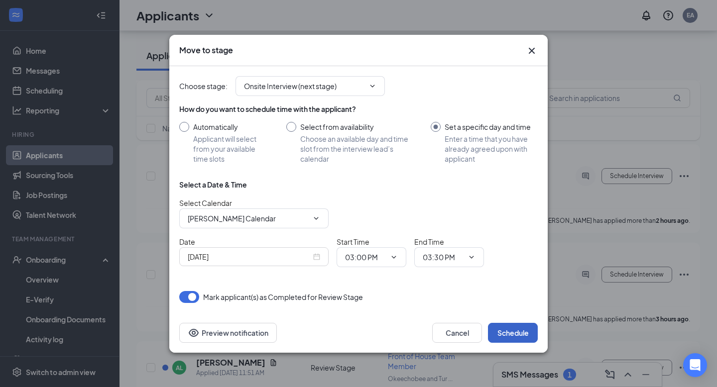
click at [513, 325] on button "Schedule" at bounding box center [513, 333] width 50 height 20
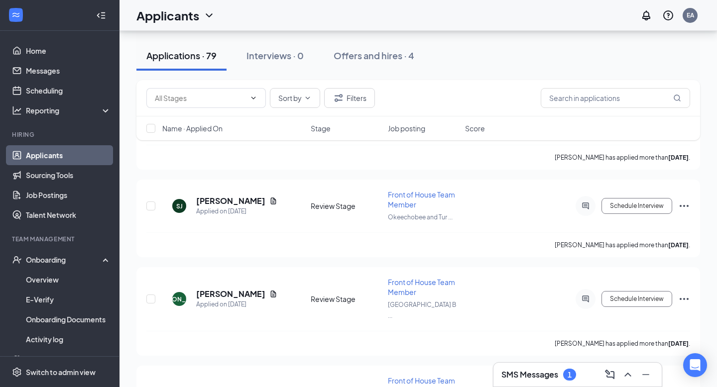
scroll to position [6551, 0]
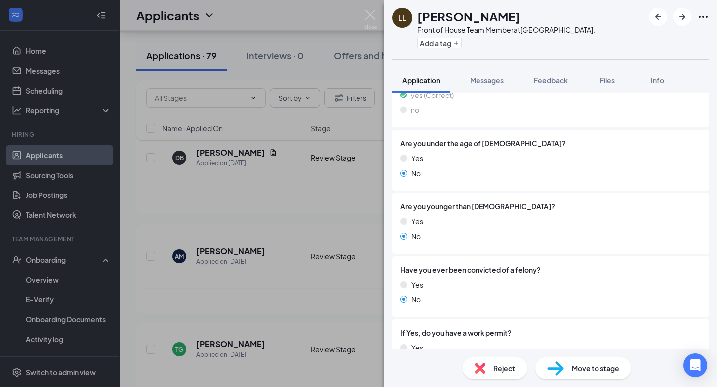
scroll to position [172, 0]
click at [501, 79] on span "Messages" at bounding box center [487, 80] width 34 height 9
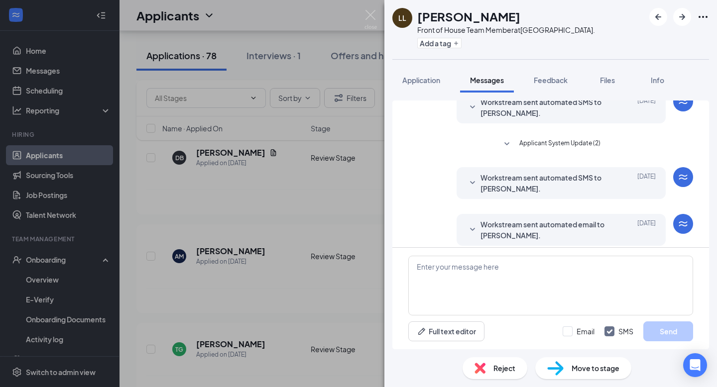
scroll to position [127, 0]
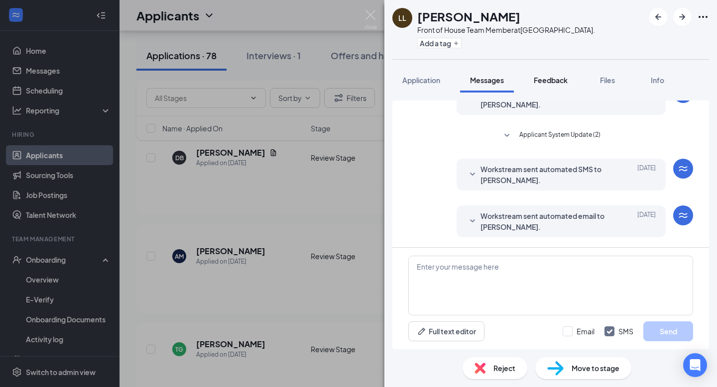
click at [558, 86] on button "Feedback" at bounding box center [551, 80] width 54 height 25
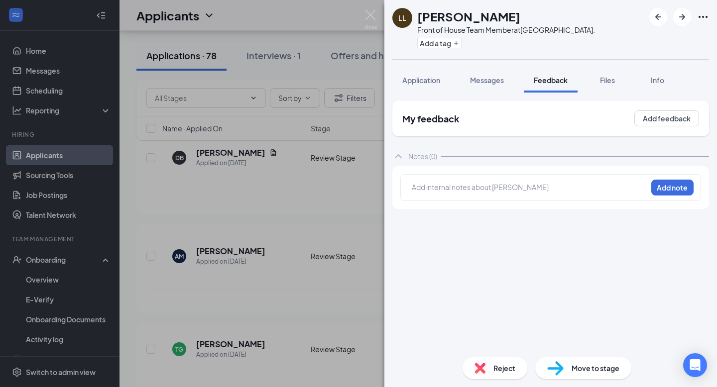
drag, startPoint x: 328, startPoint y: 174, endPoint x: 375, endPoint y: 195, distance: 51.4
click at [328, 174] on div "LL [PERSON_NAME] Front of House Team Member at [GEOGRAPHIC_DATA]. Add a tag App…" at bounding box center [358, 193] width 717 height 387
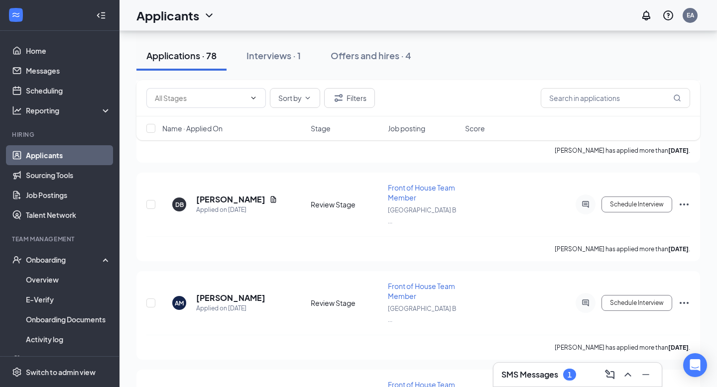
scroll to position [6551, 0]
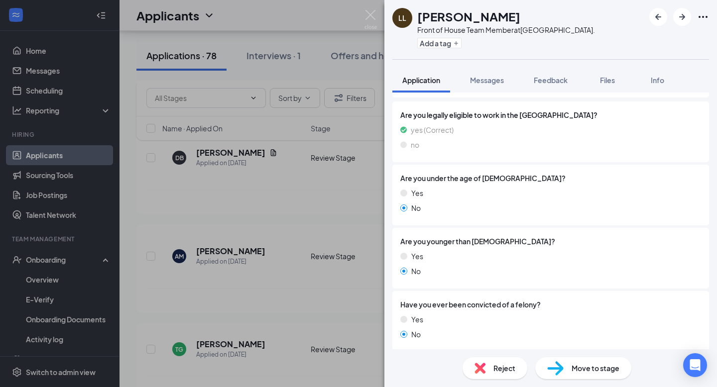
scroll to position [138, 0]
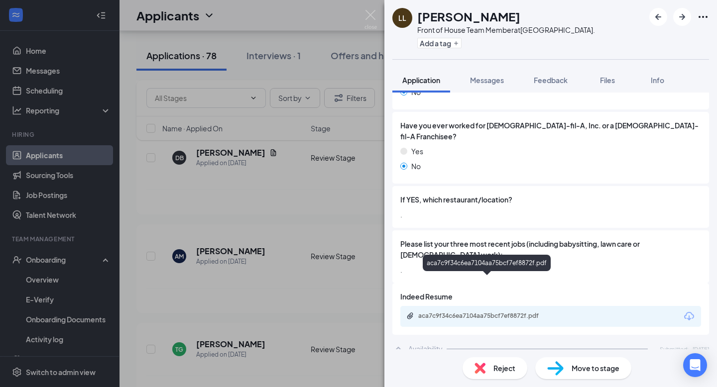
scroll to position [466, 0]
